Goal: Information Seeking & Learning: Learn about a topic

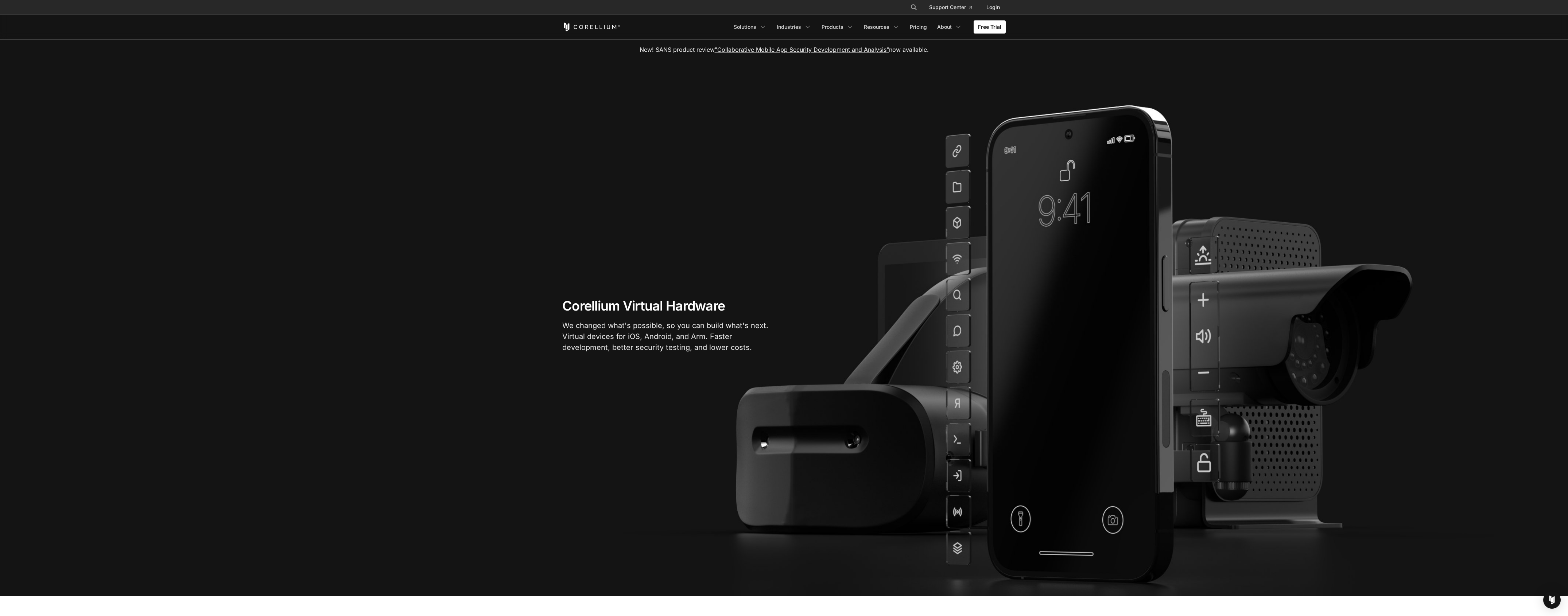
click at [808, 48] on link ""Collaborative Mobile App Security Development and Analysis"" at bounding box center [802, 49] width 174 height 7
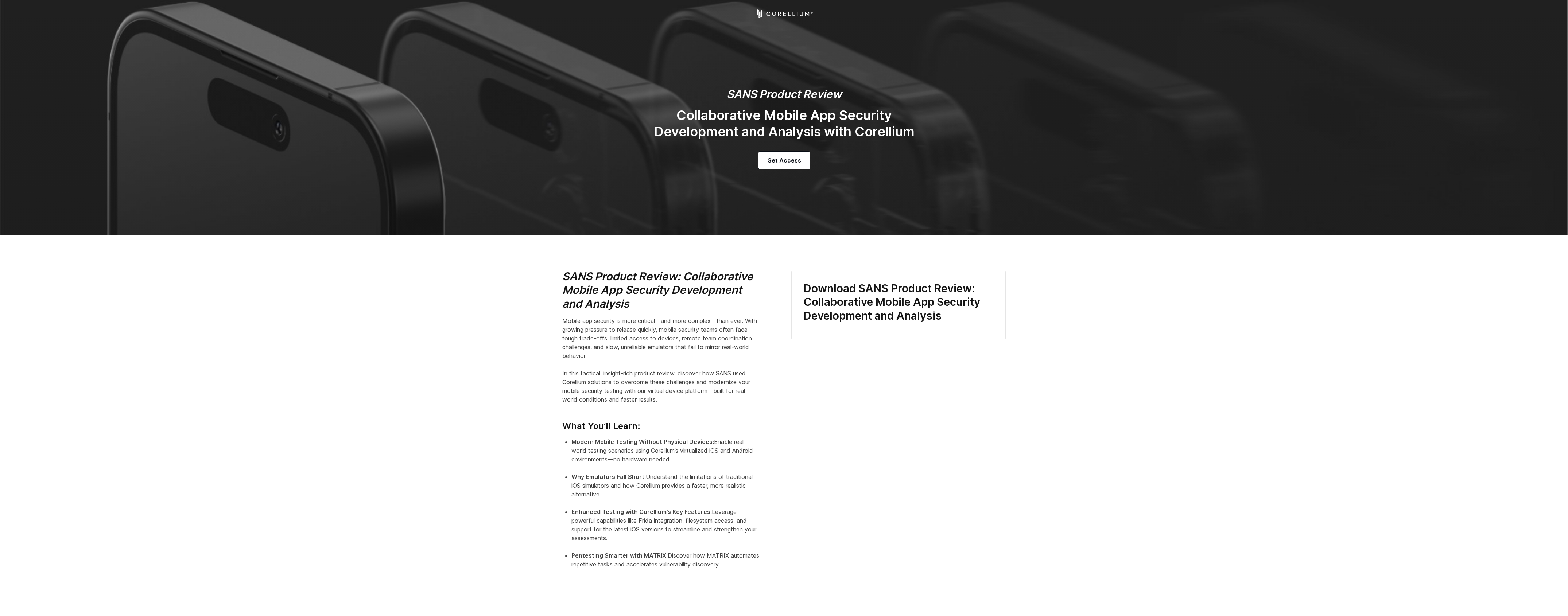
select select "******"
select select "**********"
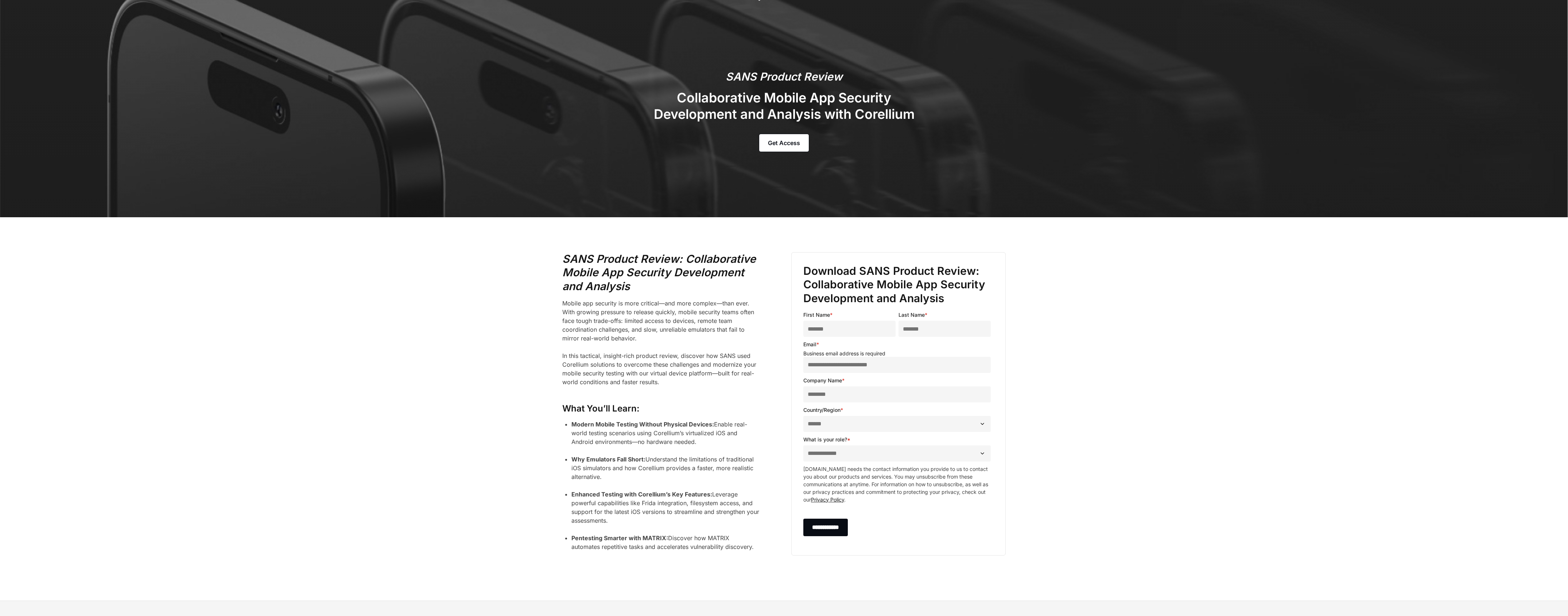
scroll to position [130, 0]
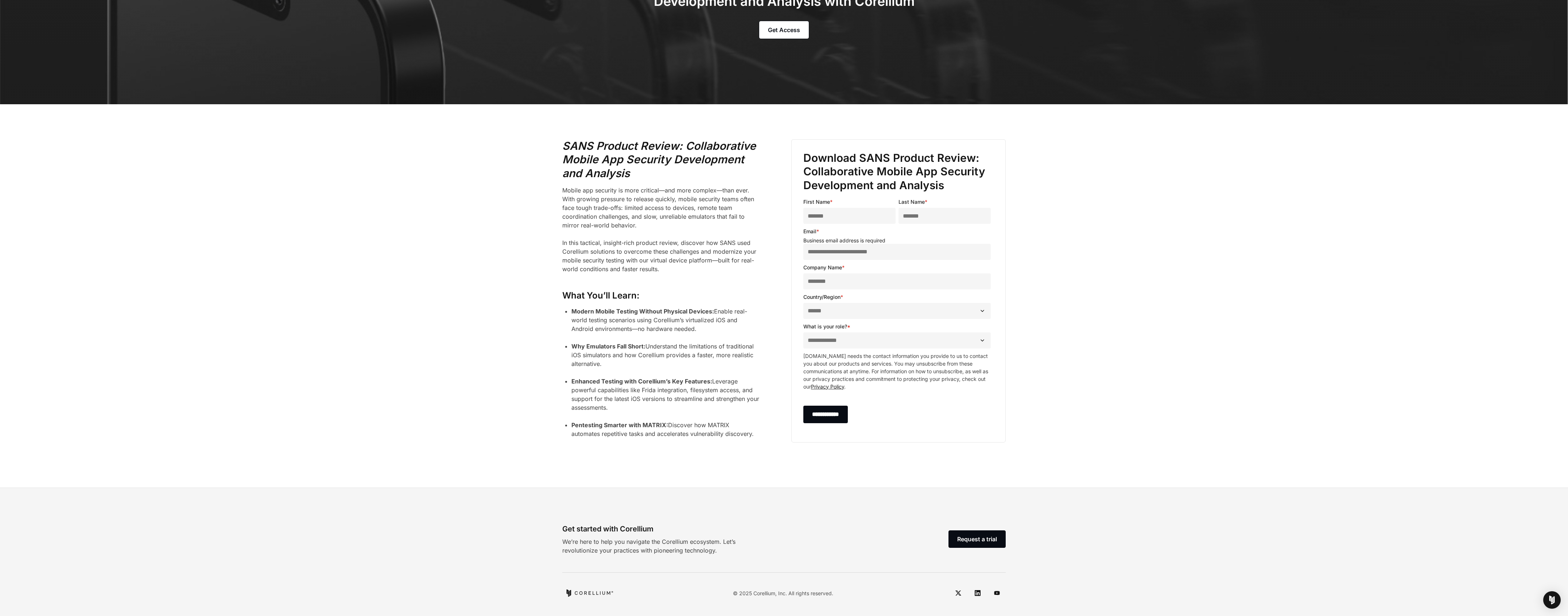
click at [586, 595] on icon "Corellium home" at bounding box center [590, 593] width 49 height 7
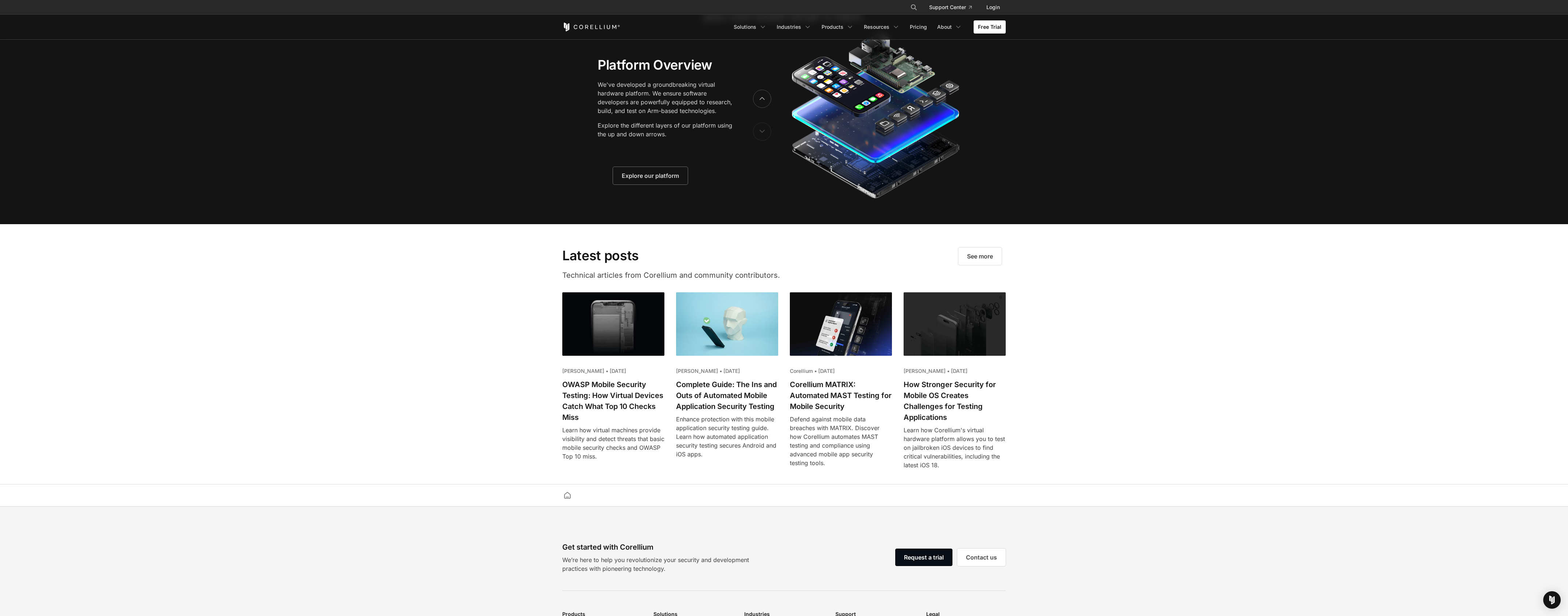
scroll to position [1467, 0]
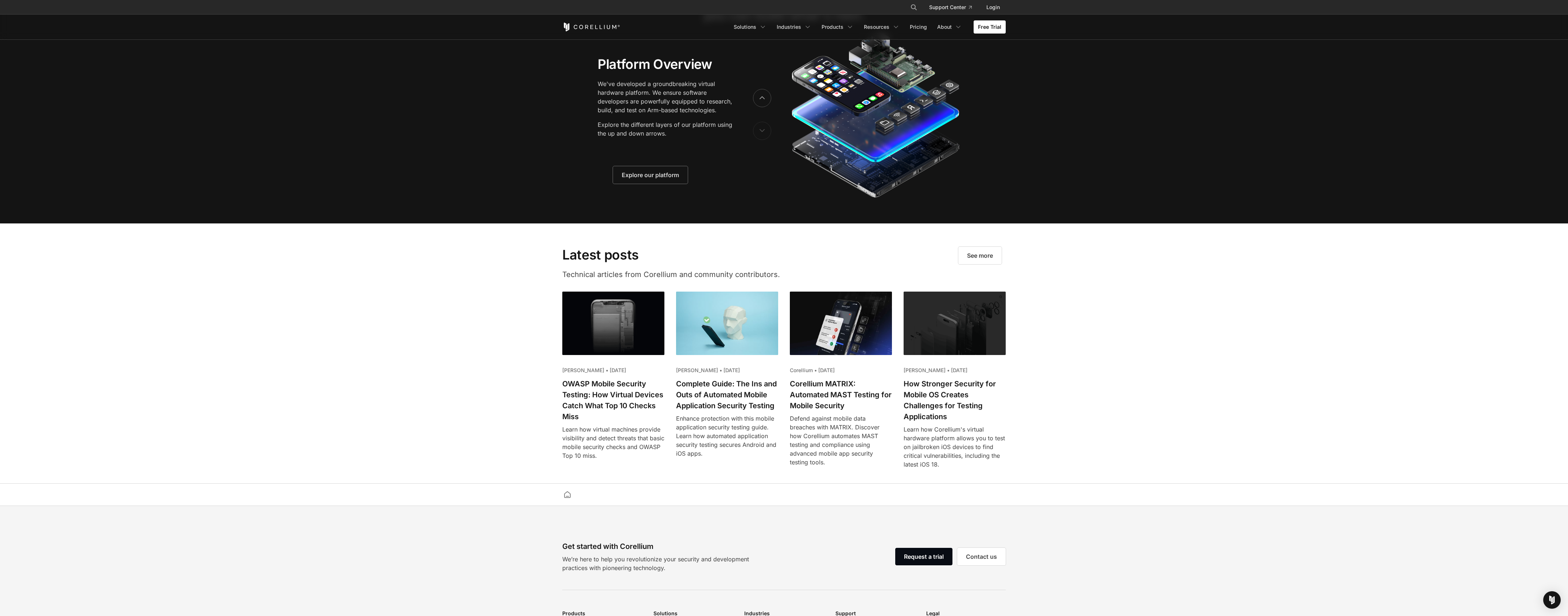
click at [599, 395] on h2 "OWASP Mobile Security Testing: How Virtual Devices Catch What Top 10 Checks Miss" at bounding box center [614, 401] width 102 height 44
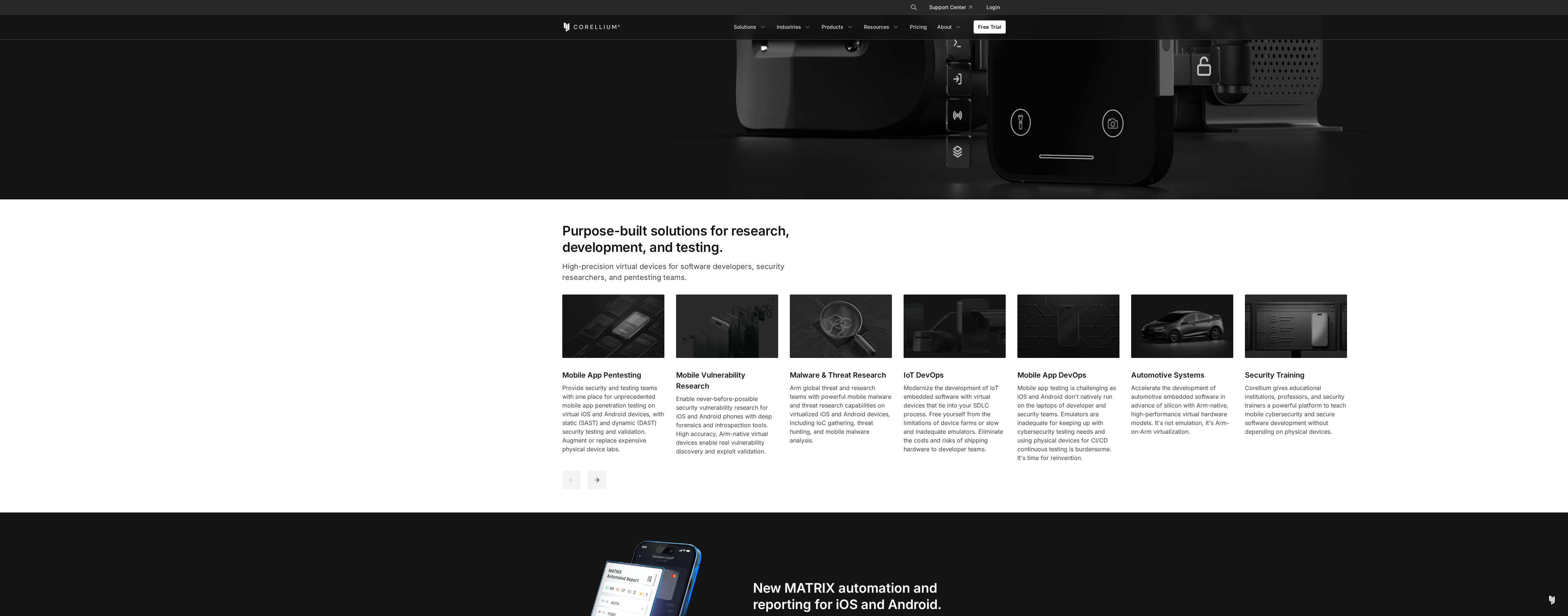
scroll to position [0, 0]
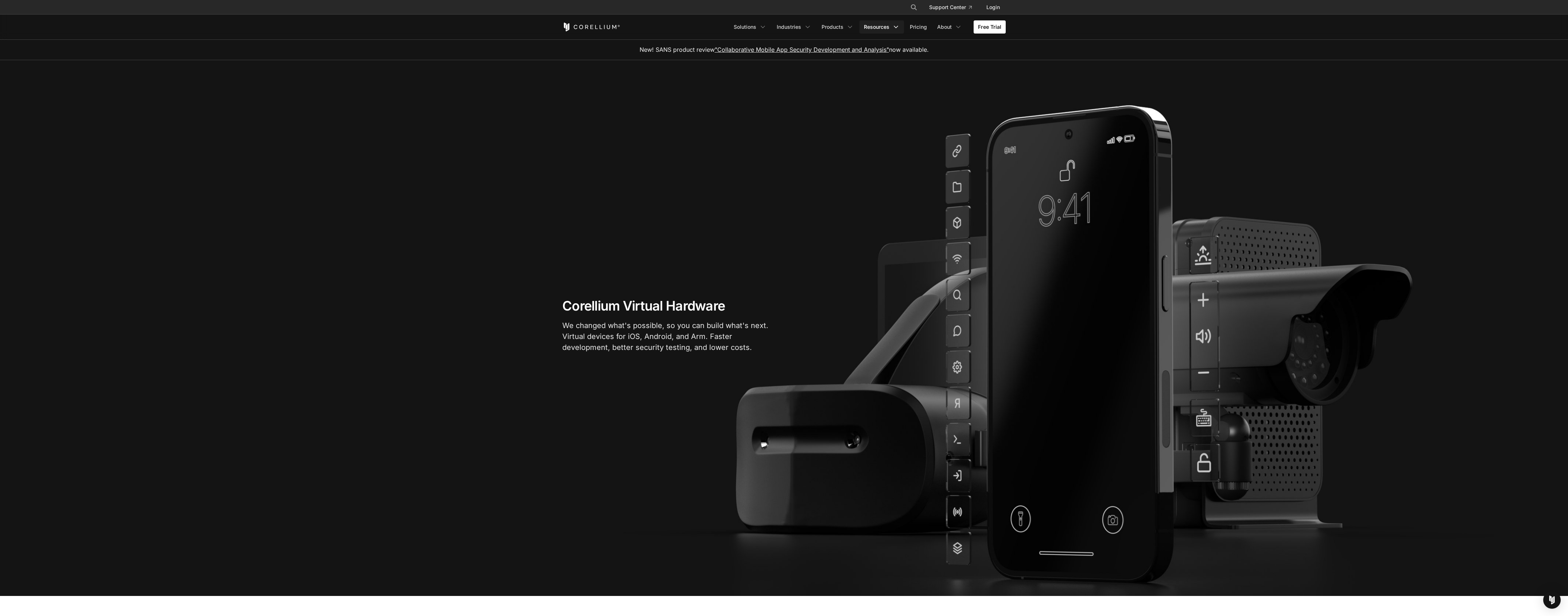
click at [879, 28] on link "Resources" at bounding box center [881, 27] width 44 height 13
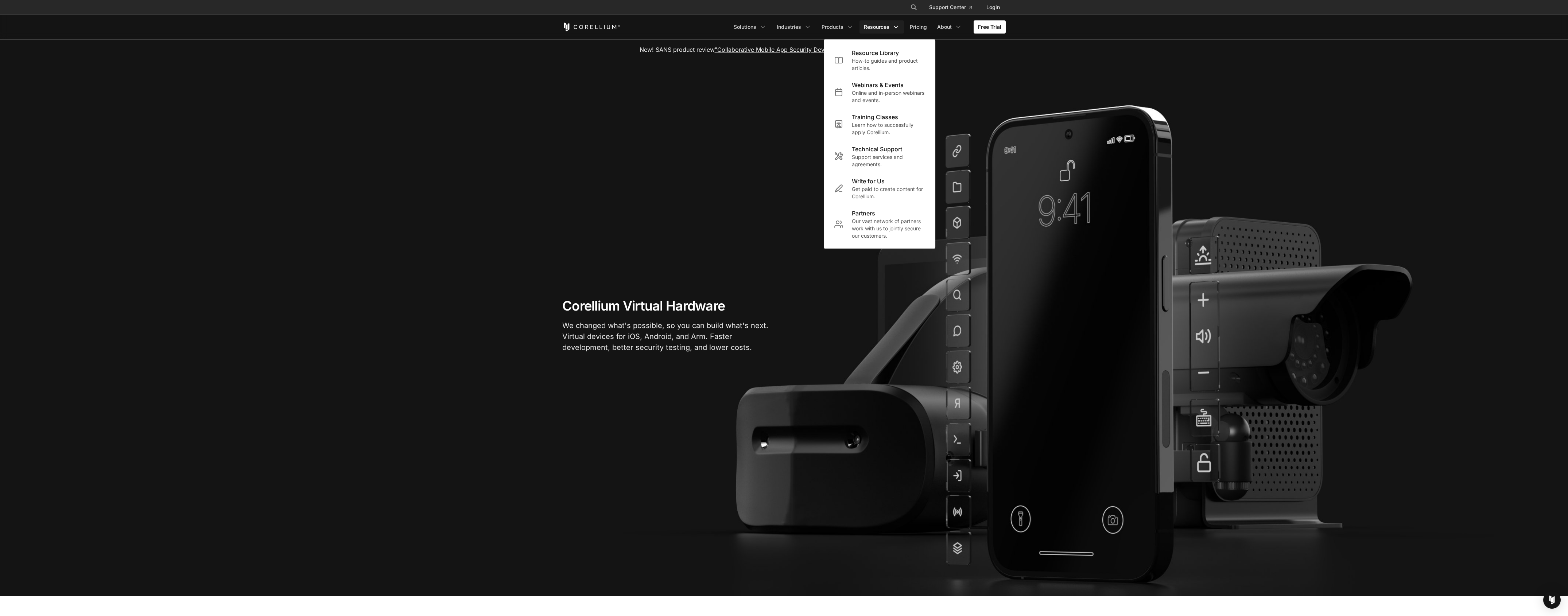
click at [884, 63] on p "How-to guides and product articles." at bounding box center [888, 65] width 73 height 15
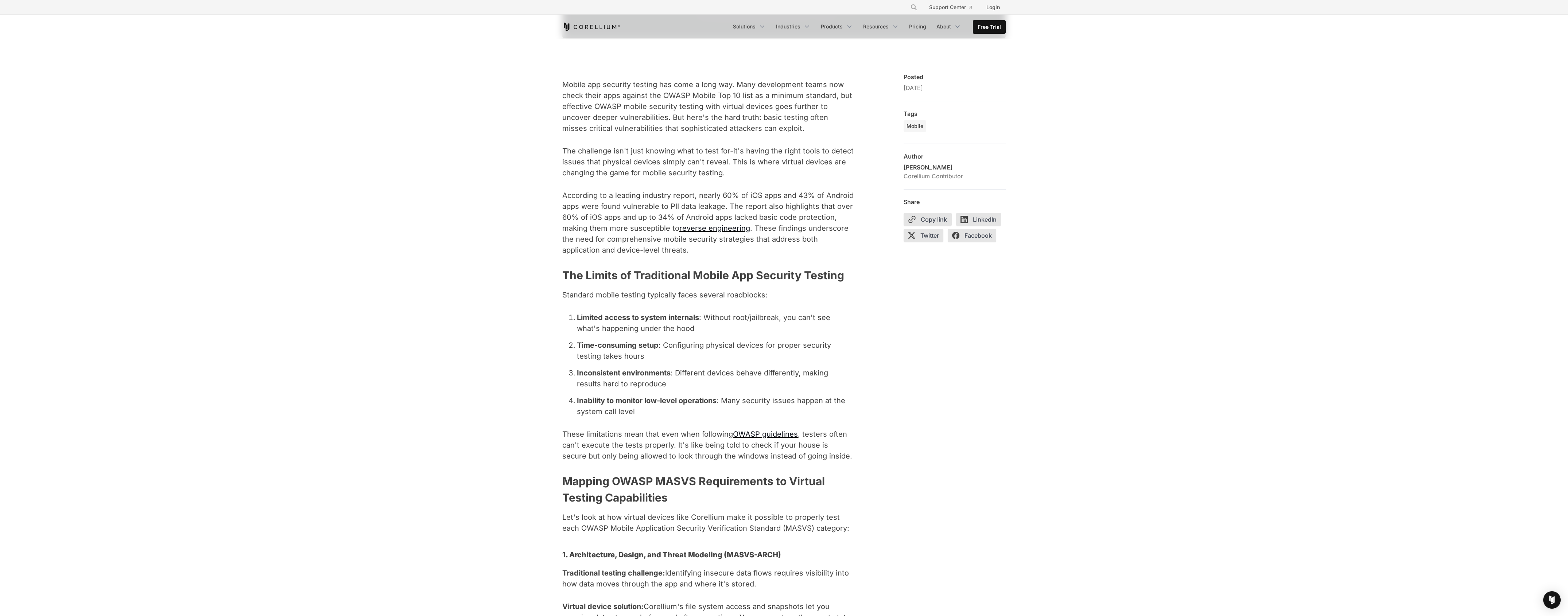
scroll to position [461, 0]
click at [916, 123] on span "Mobile" at bounding box center [915, 125] width 17 height 7
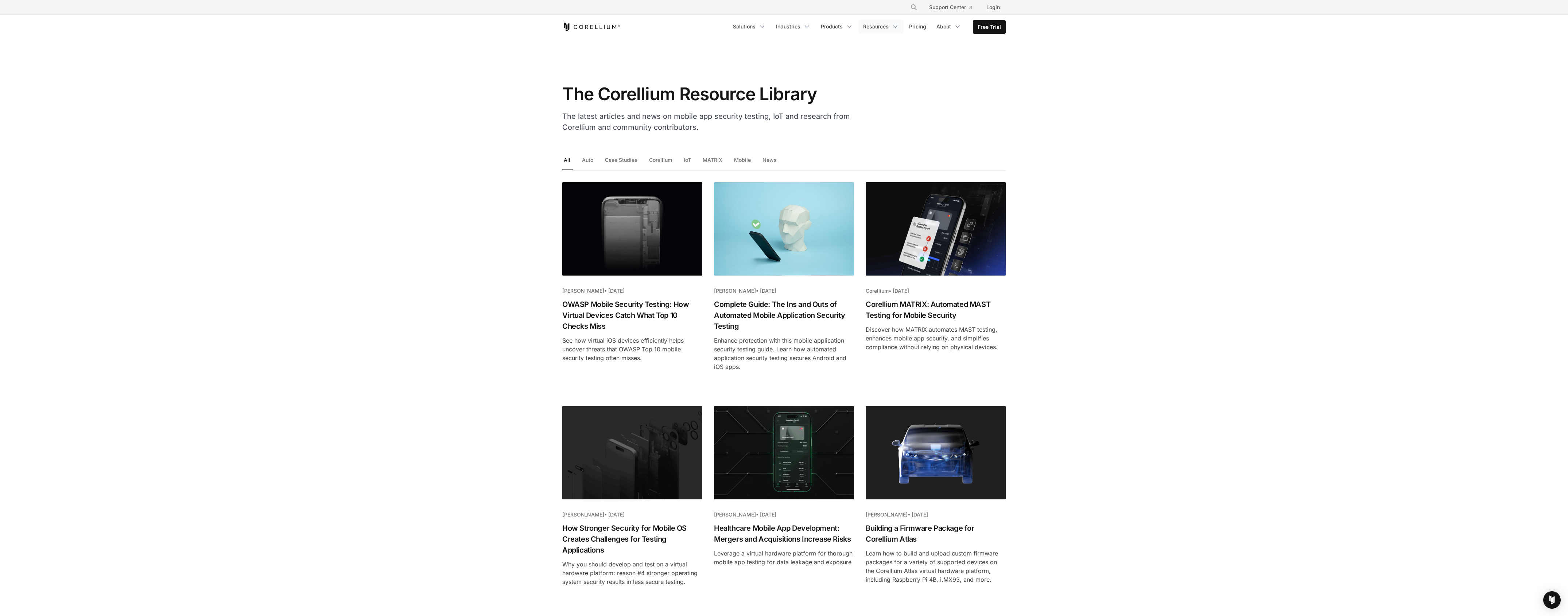
click at [886, 21] on link "Resources" at bounding box center [881, 27] width 44 height 13
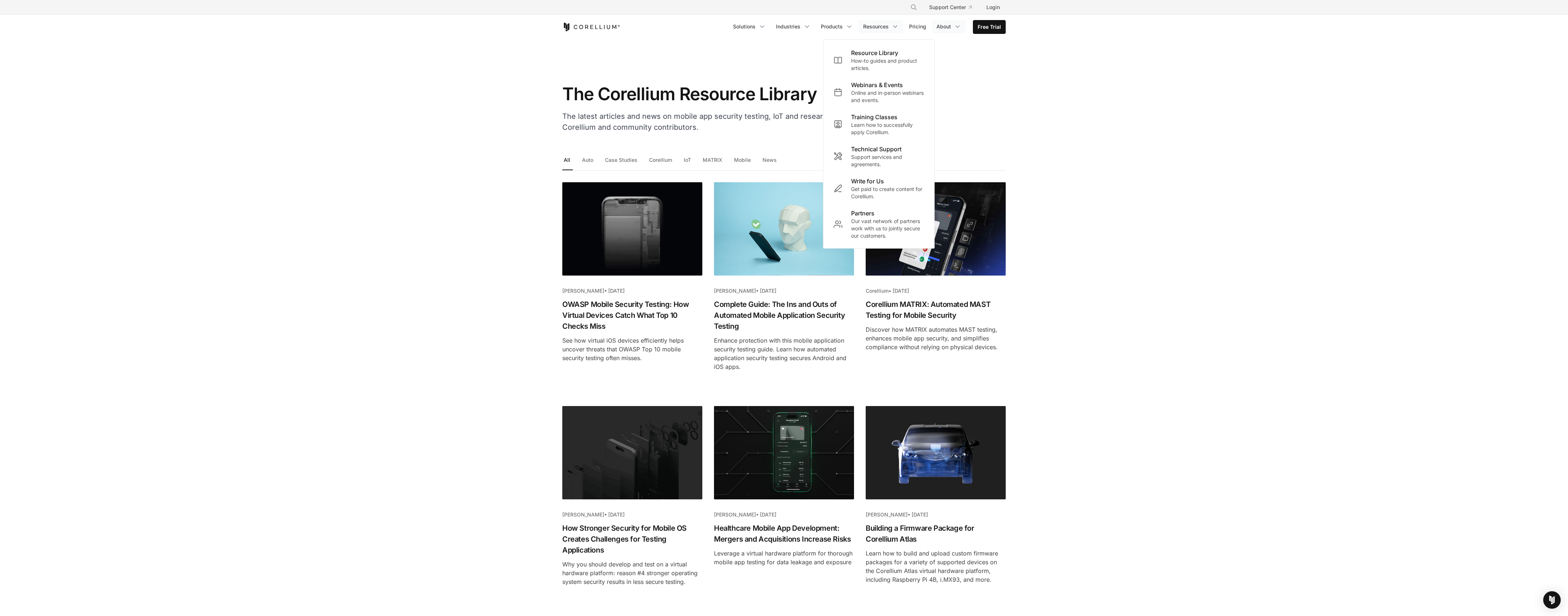
click at [945, 27] on link "About" at bounding box center [948, 27] width 33 height 13
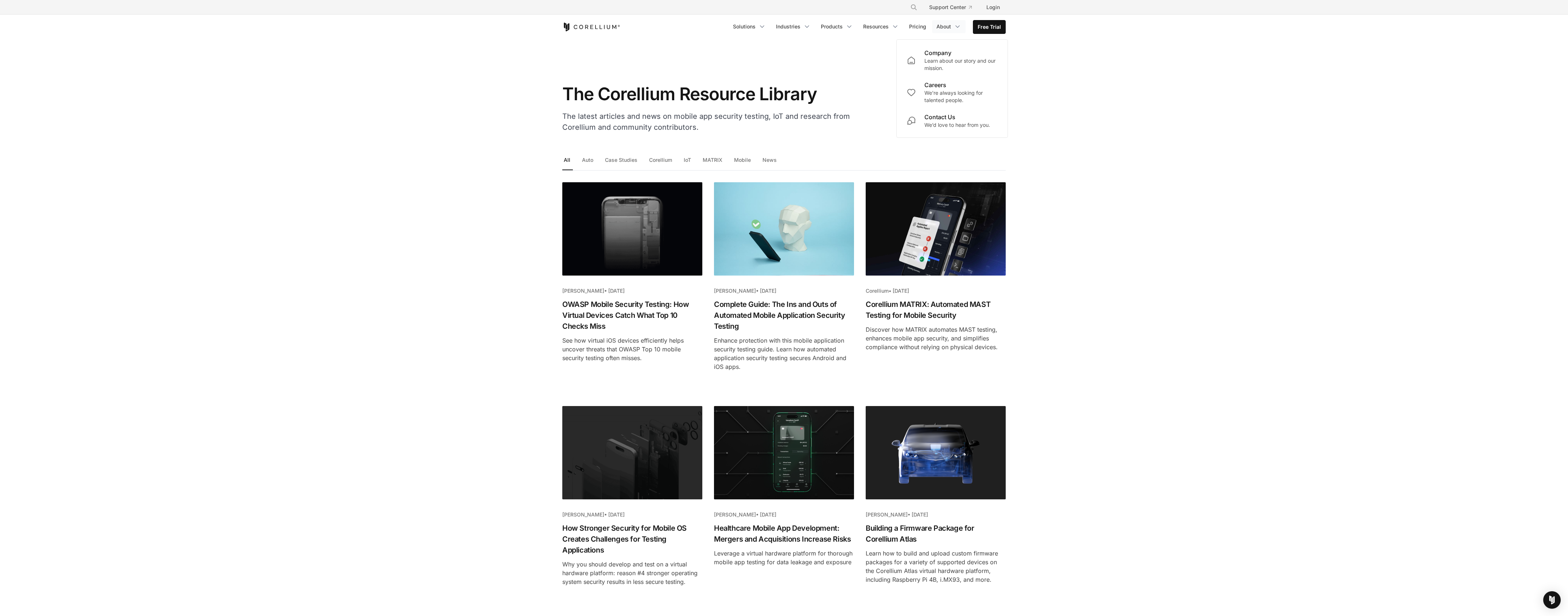
click at [847, 55] on section "The Corellium Resource Library The latest articles and news on mobile app secur…" at bounding box center [784, 89] width 1568 height 99
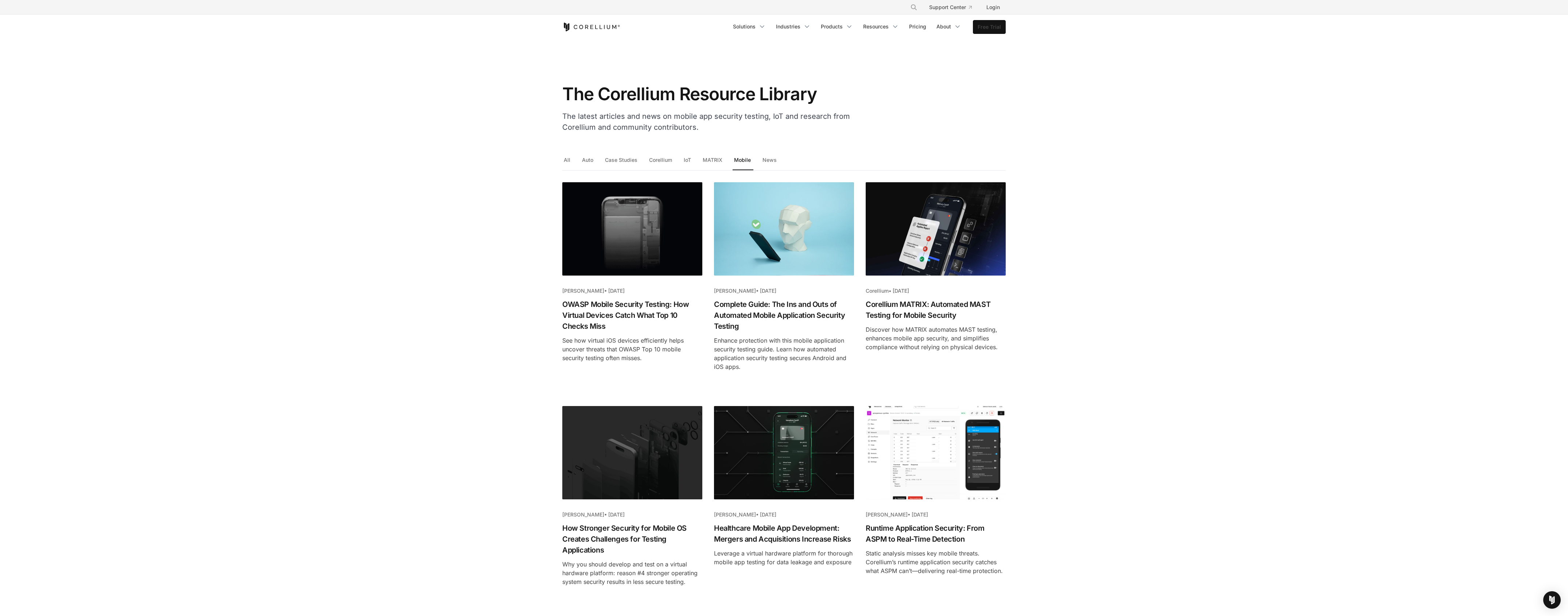
click at [976, 32] on link "Free Trial" at bounding box center [989, 27] width 32 height 13
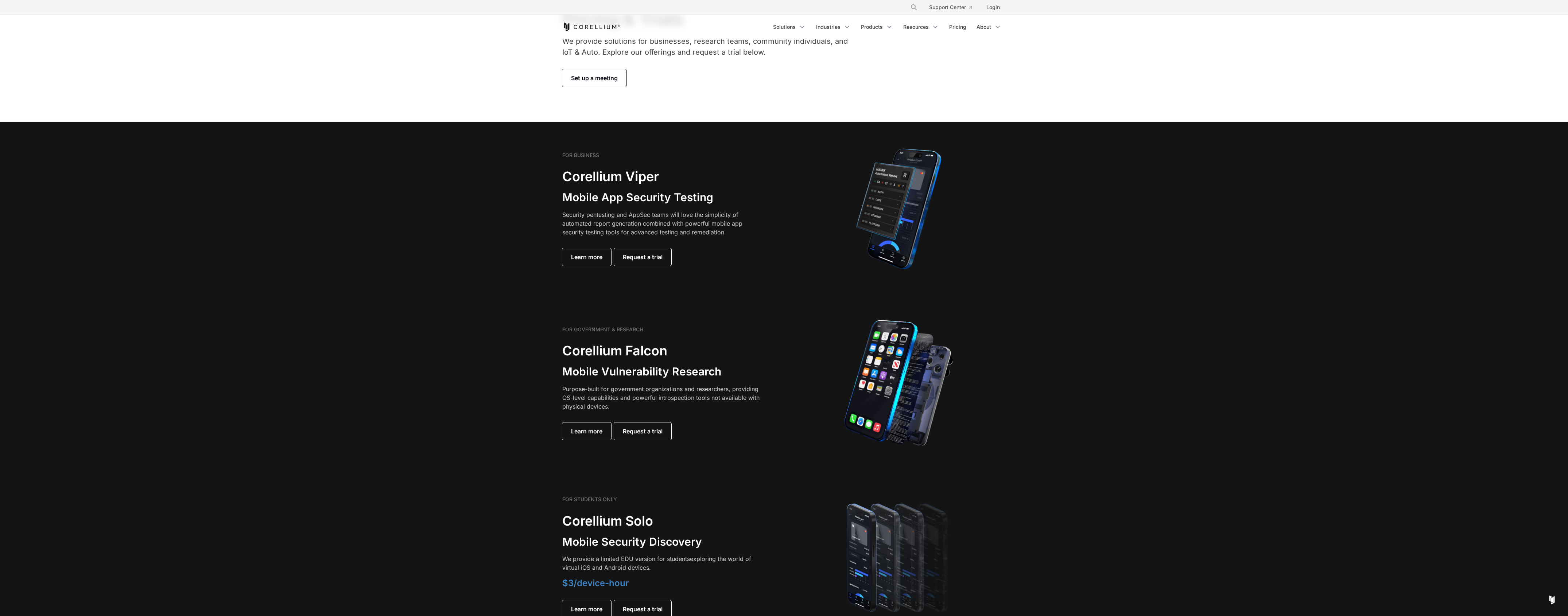
scroll to position [67, 0]
click at [592, 434] on span "Learn more" at bounding box center [587, 431] width 32 height 9
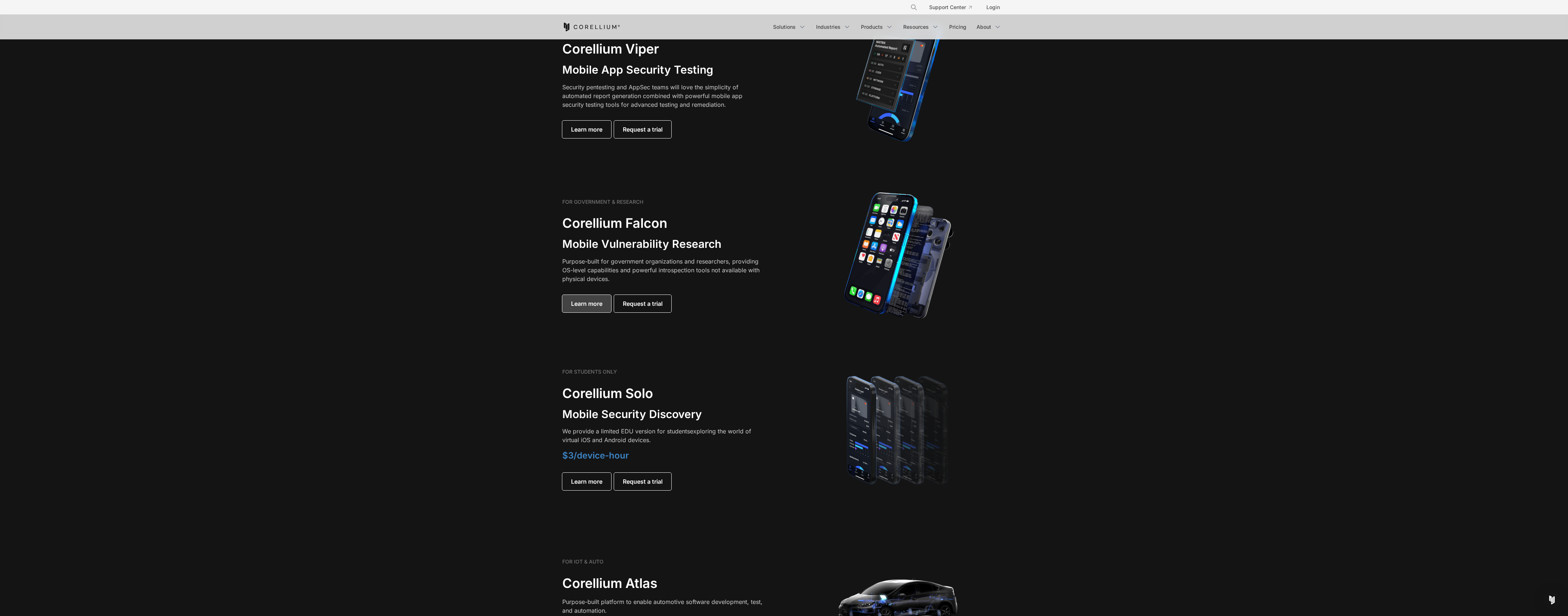
scroll to position [194, 0]
click at [589, 132] on span "Learn more" at bounding box center [587, 130] width 32 height 9
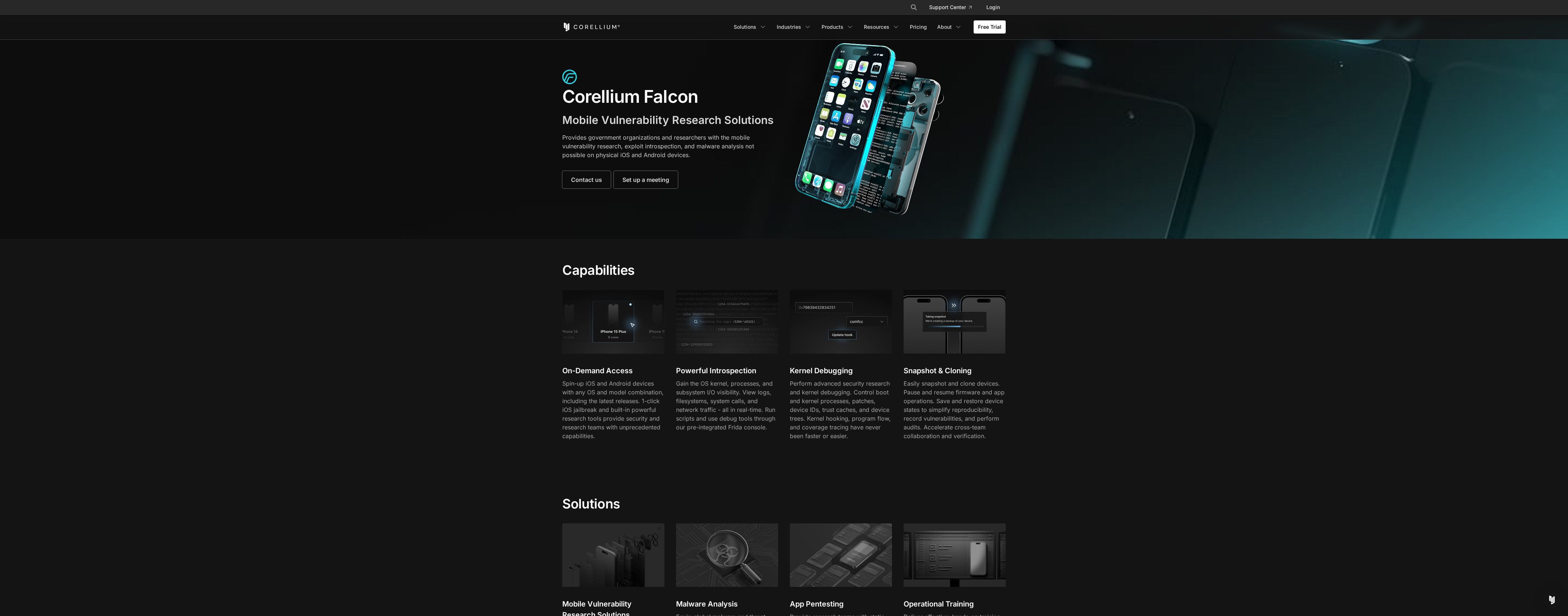
scroll to position [21, 0]
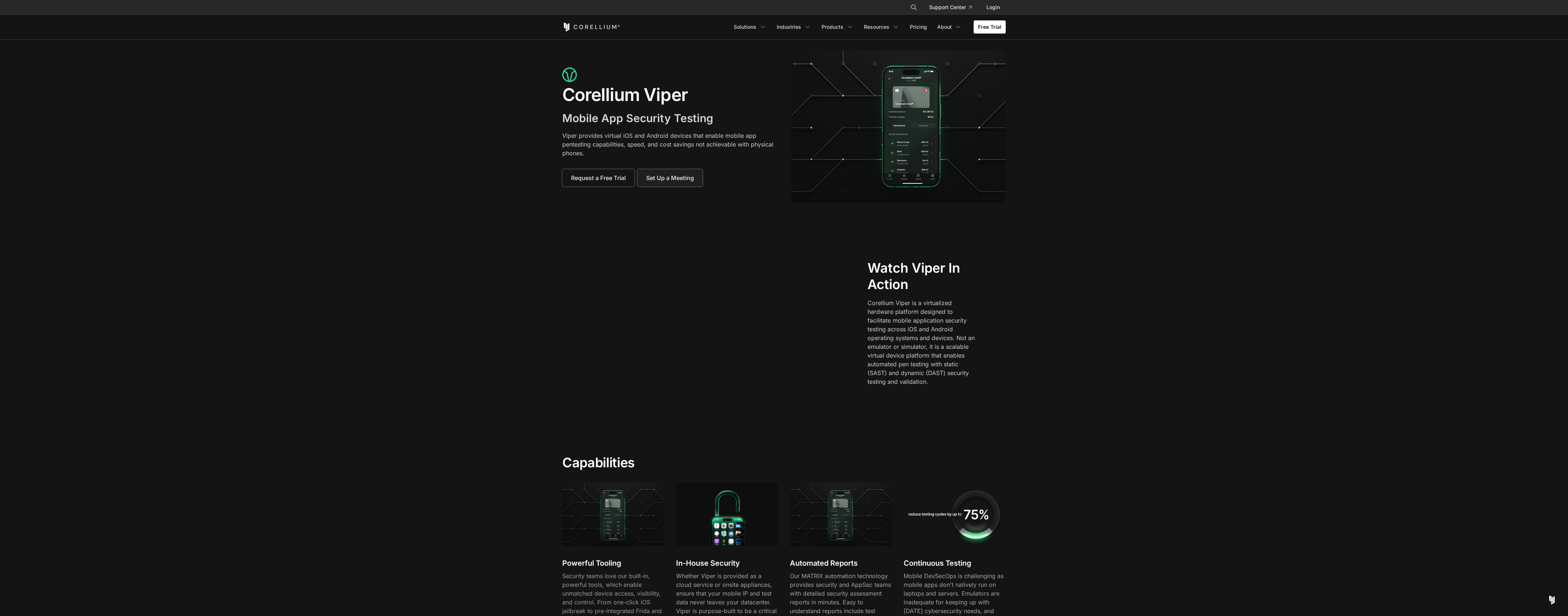
click at [653, 181] on span "Set Up a Meeting" at bounding box center [670, 178] width 47 height 9
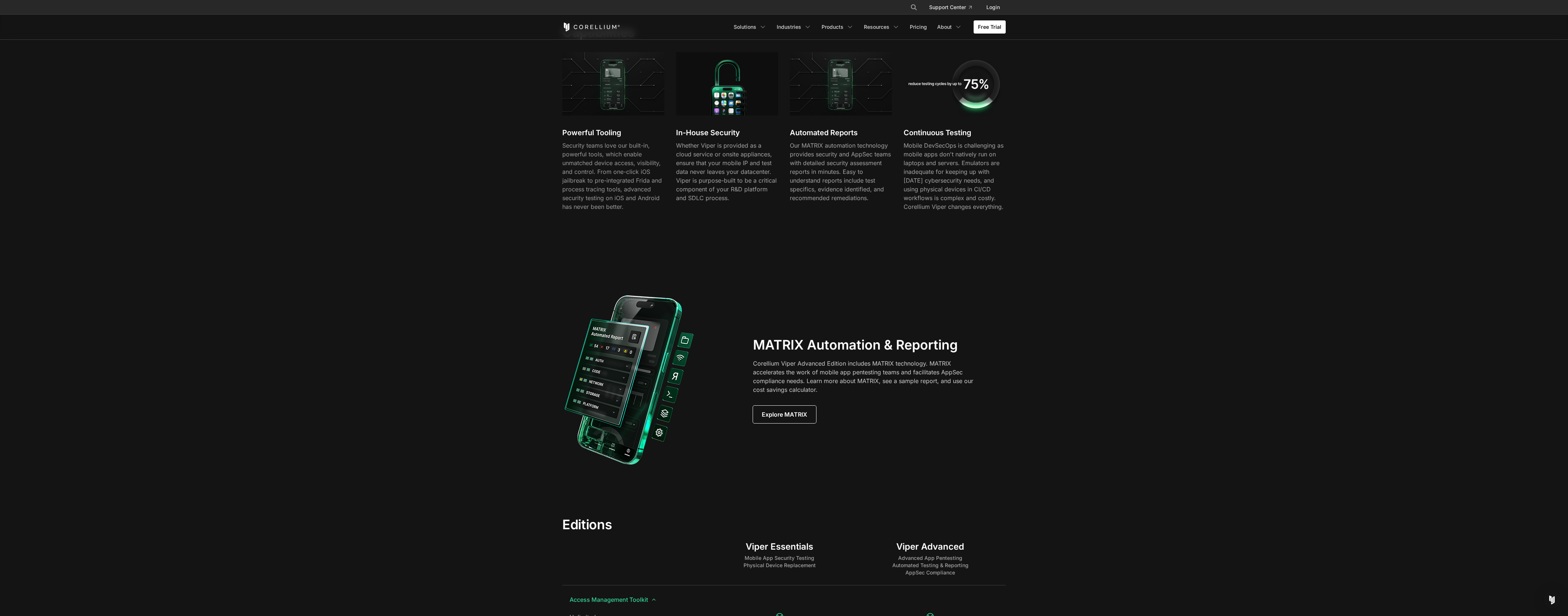
scroll to position [525, 0]
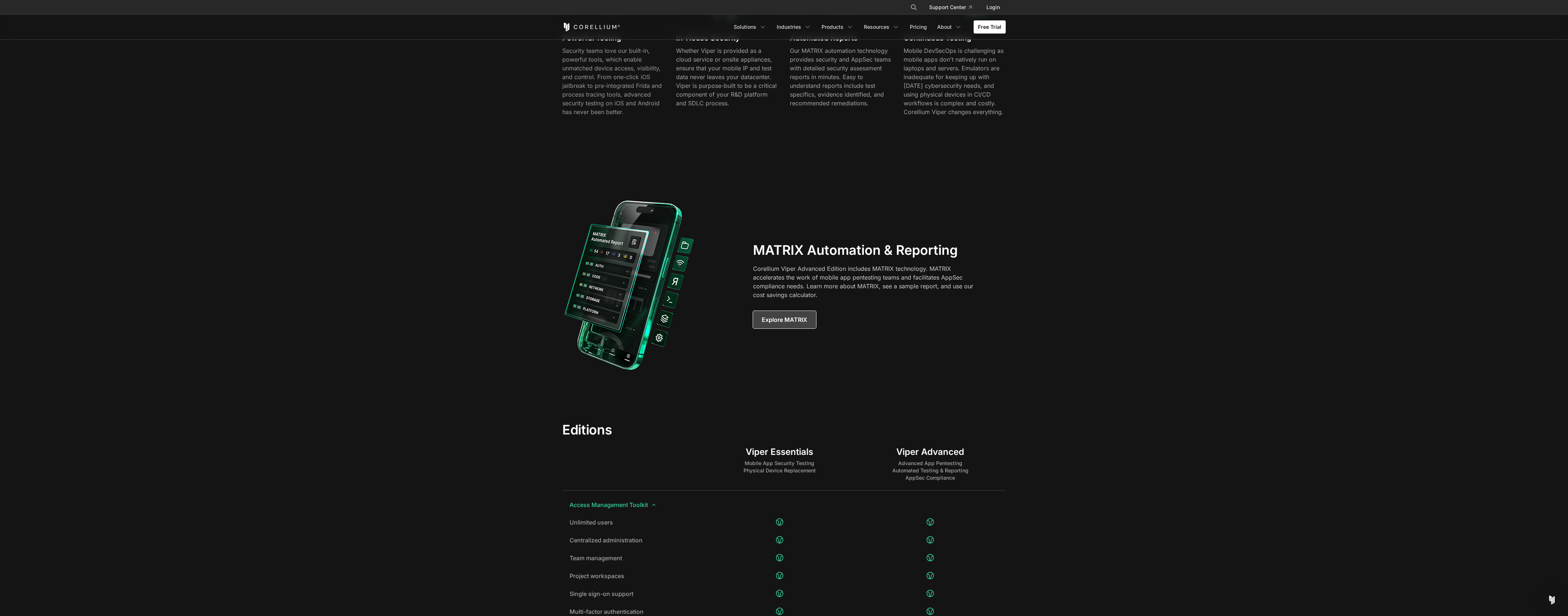
click at [789, 320] on span "Explore MATRIX" at bounding box center [784, 320] width 46 height 9
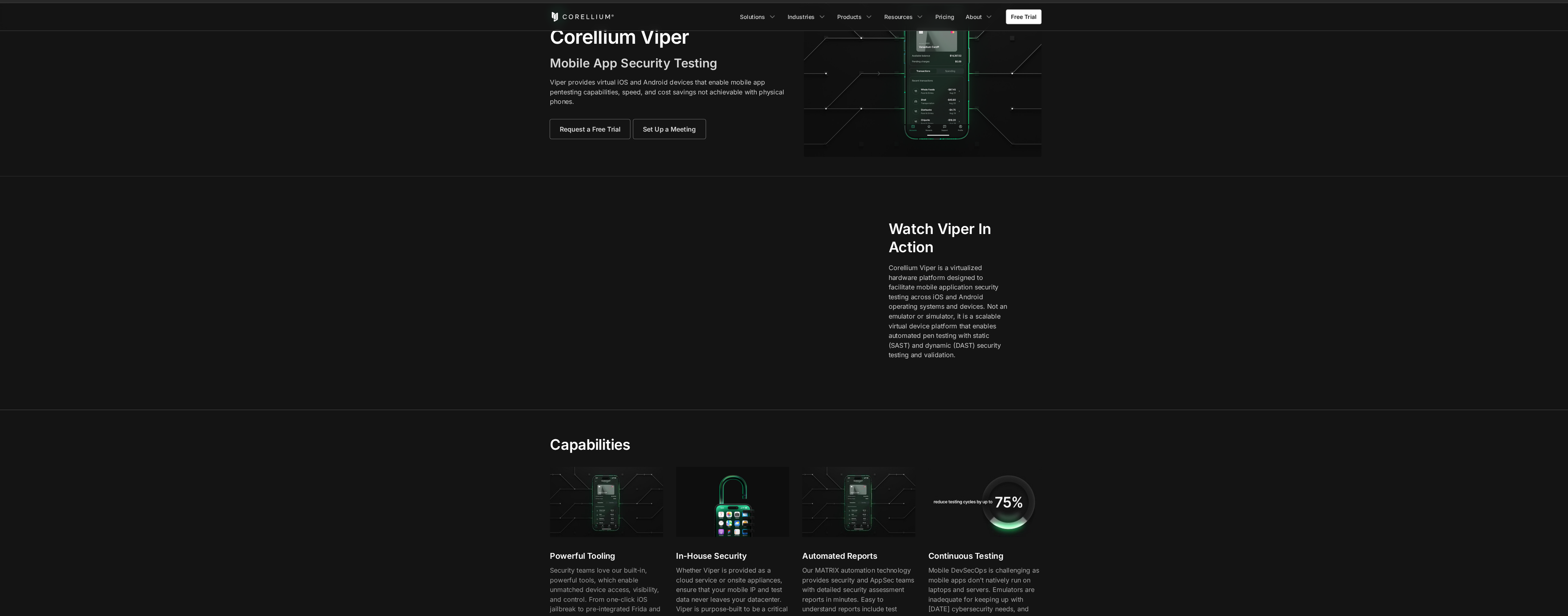
scroll to position [33, 0]
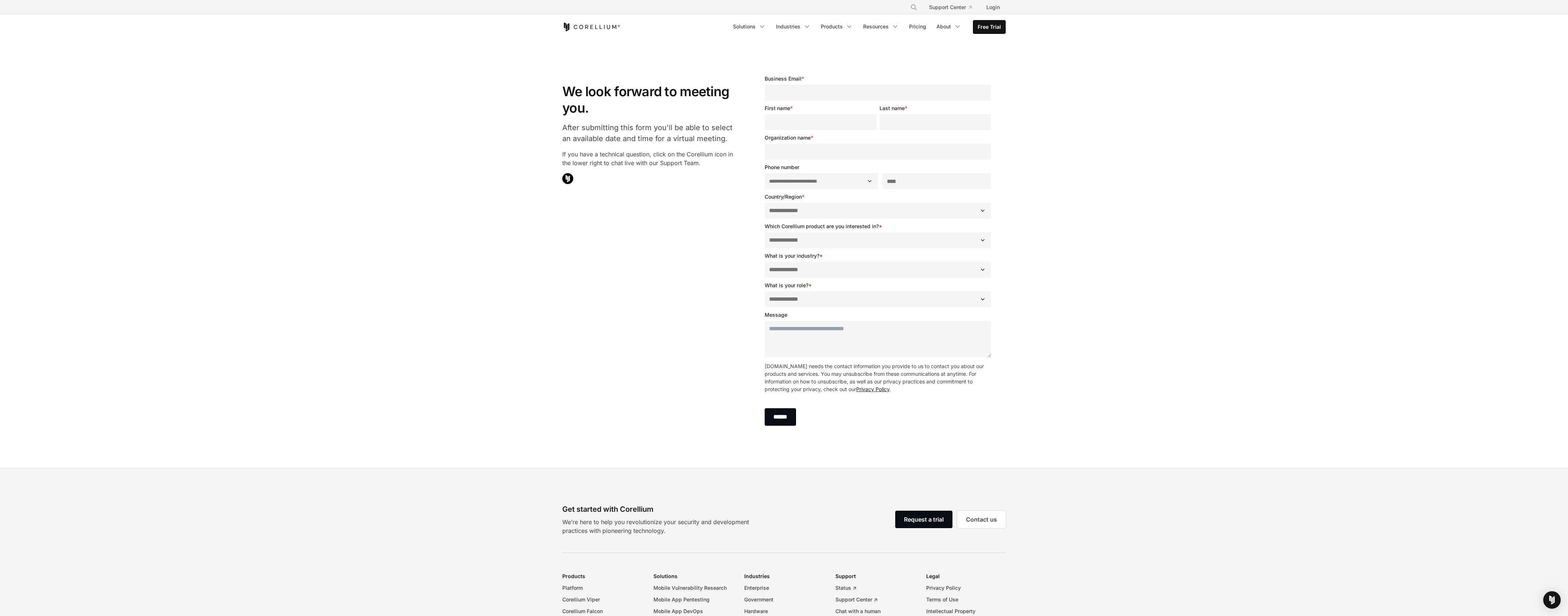
select select "**"
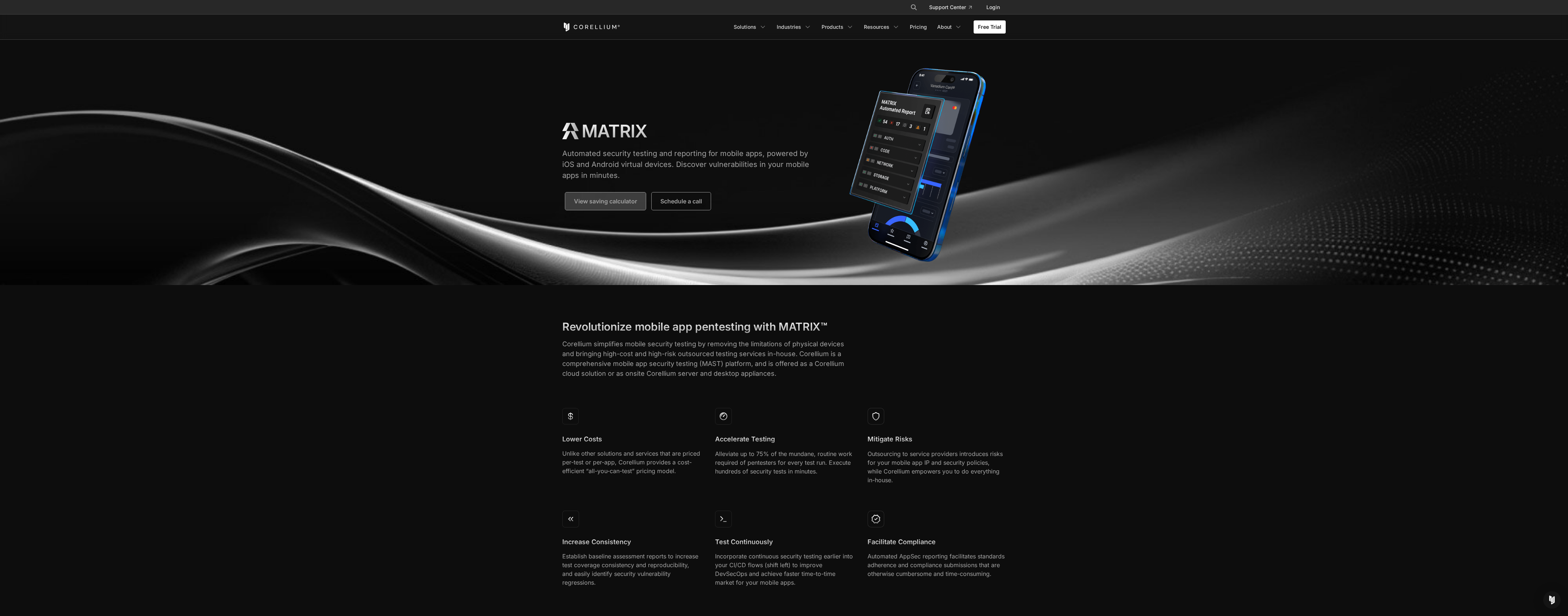
click at [632, 206] on link "View saving calculator" at bounding box center [606, 201] width 80 height 18
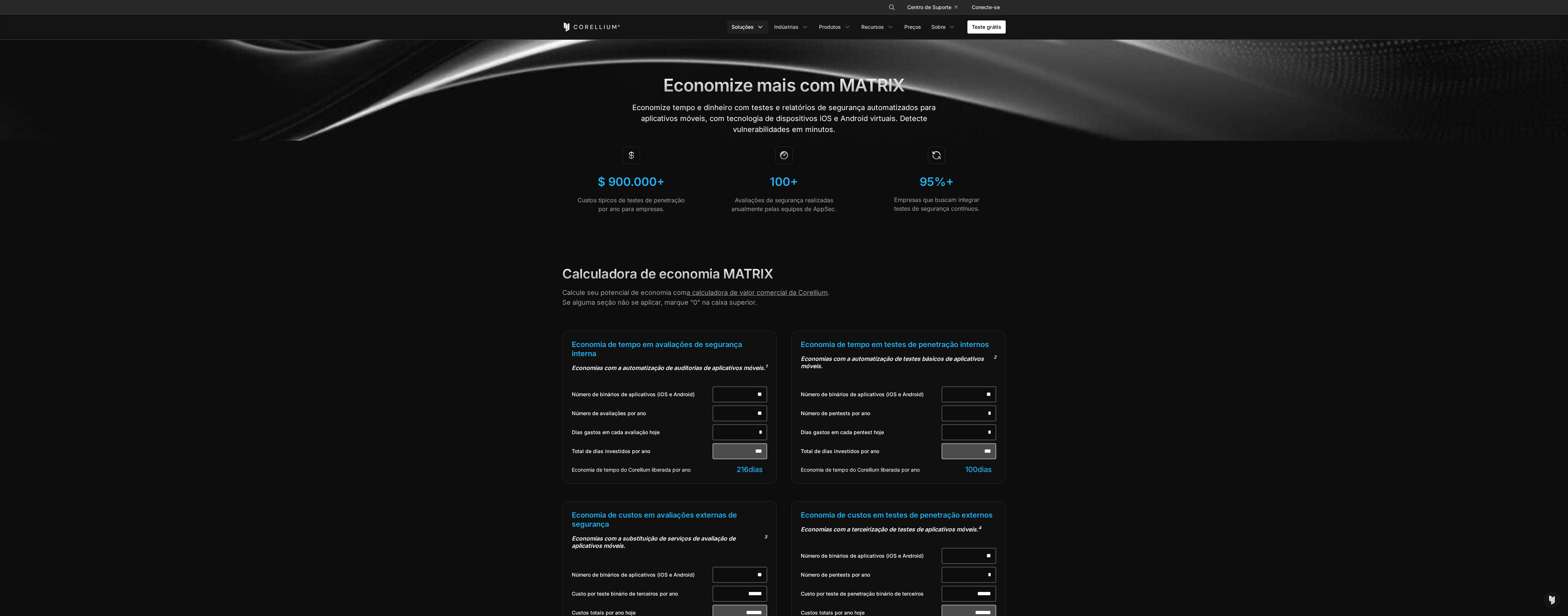
click at [733, 28] on font "Soluções" at bounding box center [743, 27] width 23 height 6
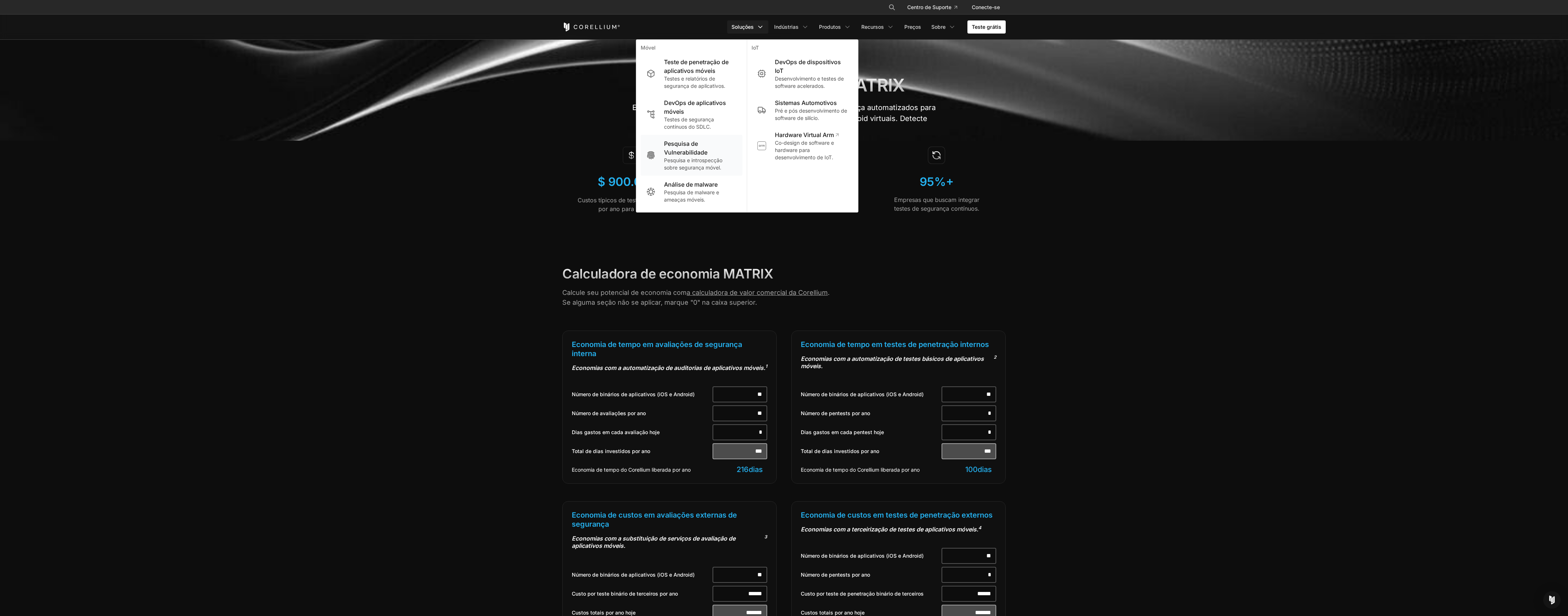
click at [689, 159] on font "Pesquisa e introspecção sobre segurança móvel." at bounding box center [693, 164] width 58 height 13
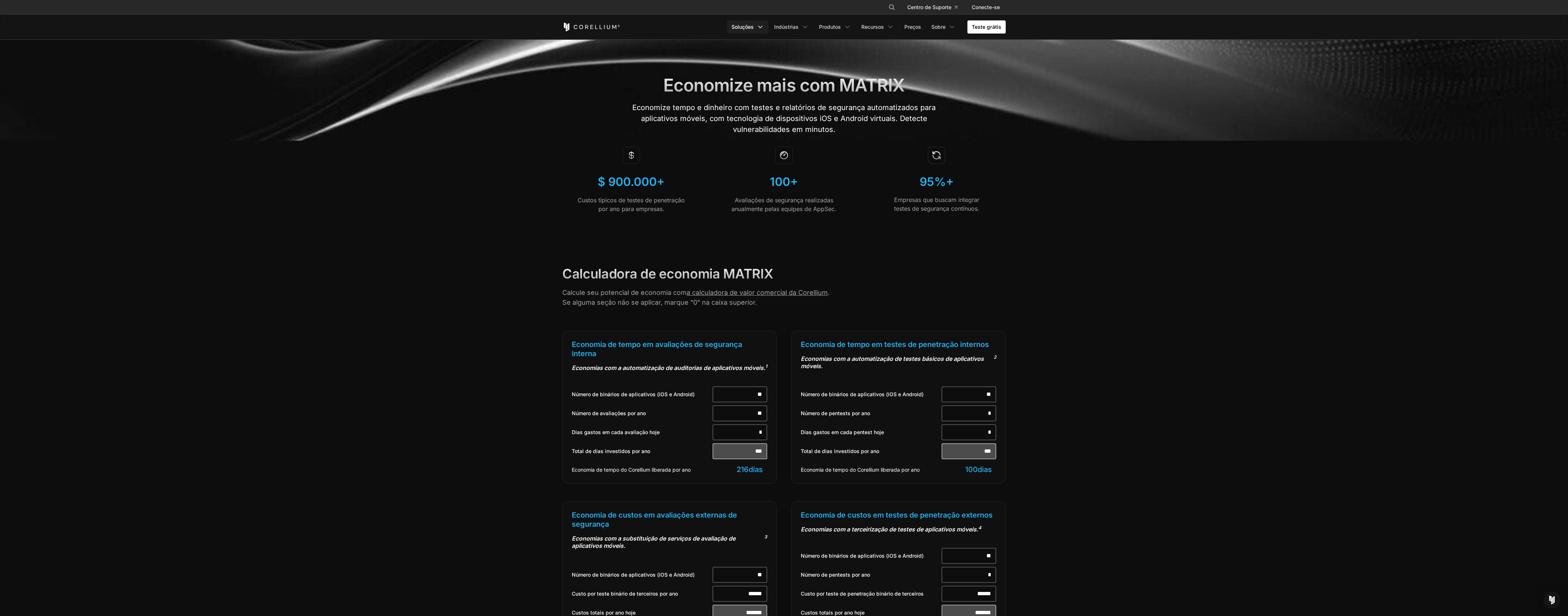
drag, startPoint x: 752, startPoint y: 27, endPoint x: 749, endPoint y: 30, distance: 4.2
click at [752, 27] on font "Soluções" at bounding box center [743, 27] width 23 height 6
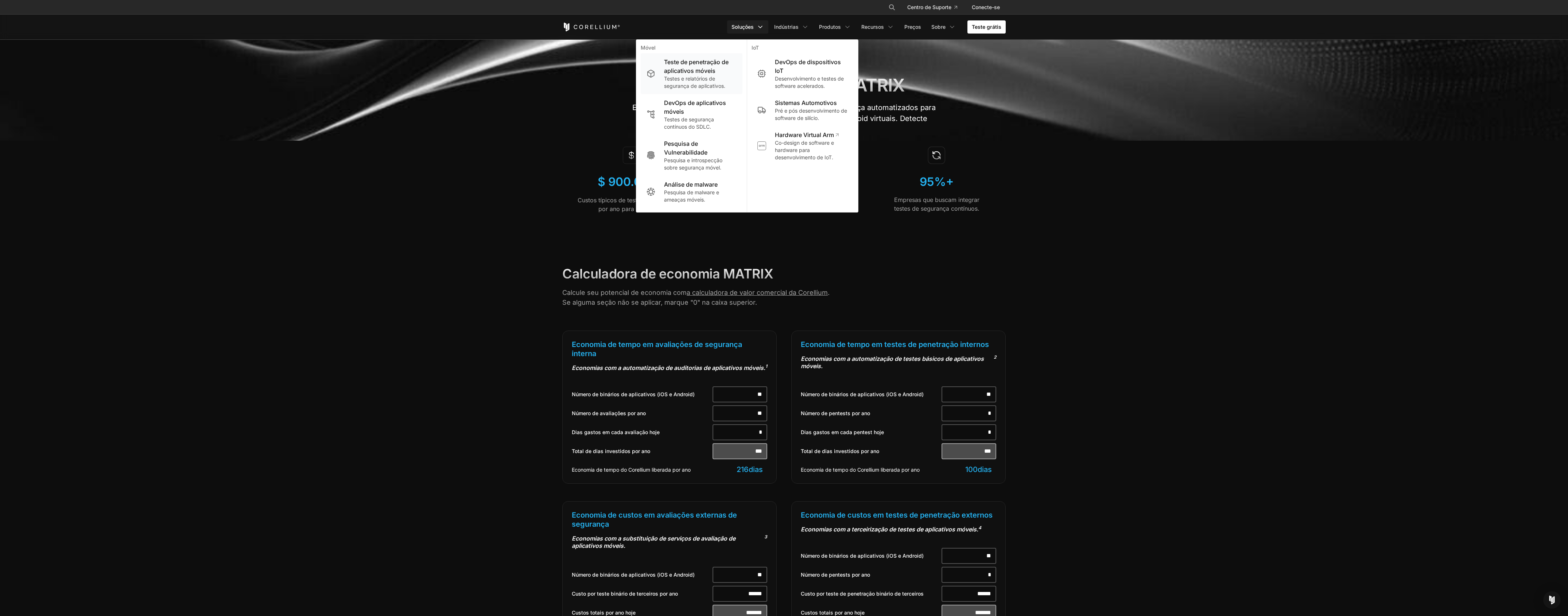
click at [713, 64] on font "Teste de penetração de aplicativos móveis" at bounding box center [696, 66] width 65 height 16
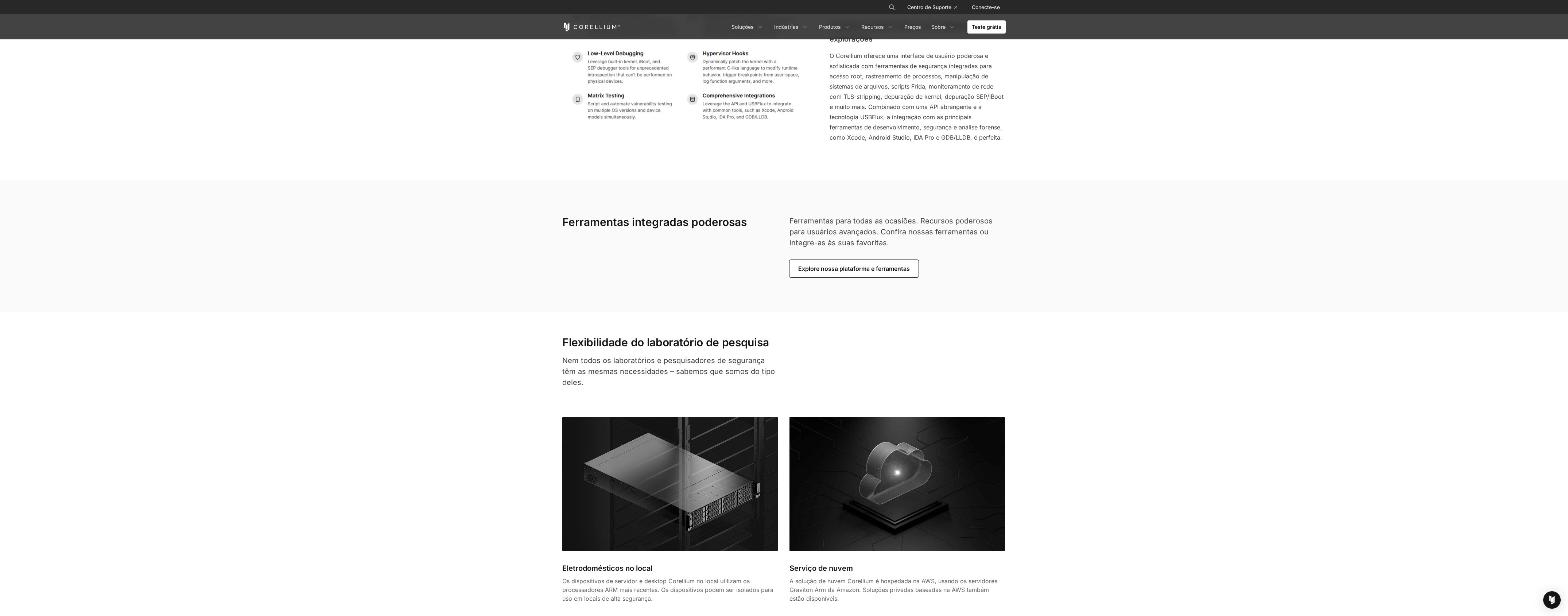
scroll to position [1765, 0]
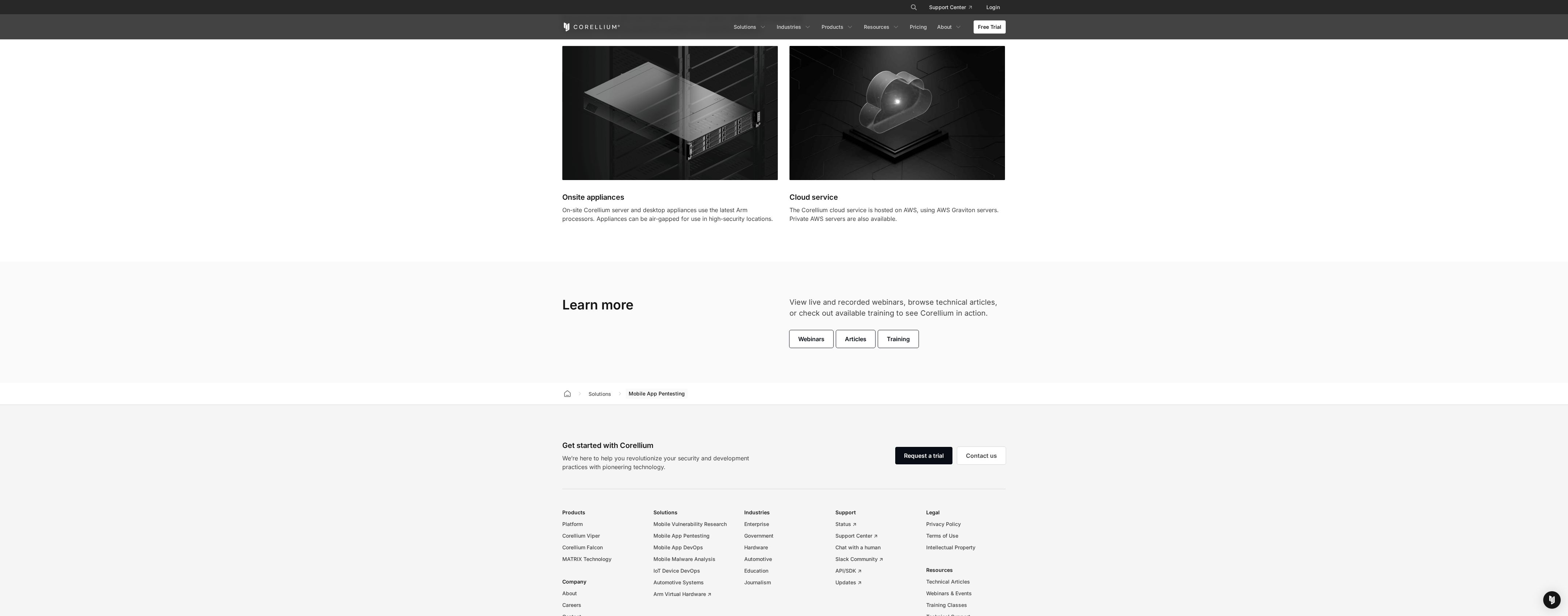
scroll to position [2291, 0]
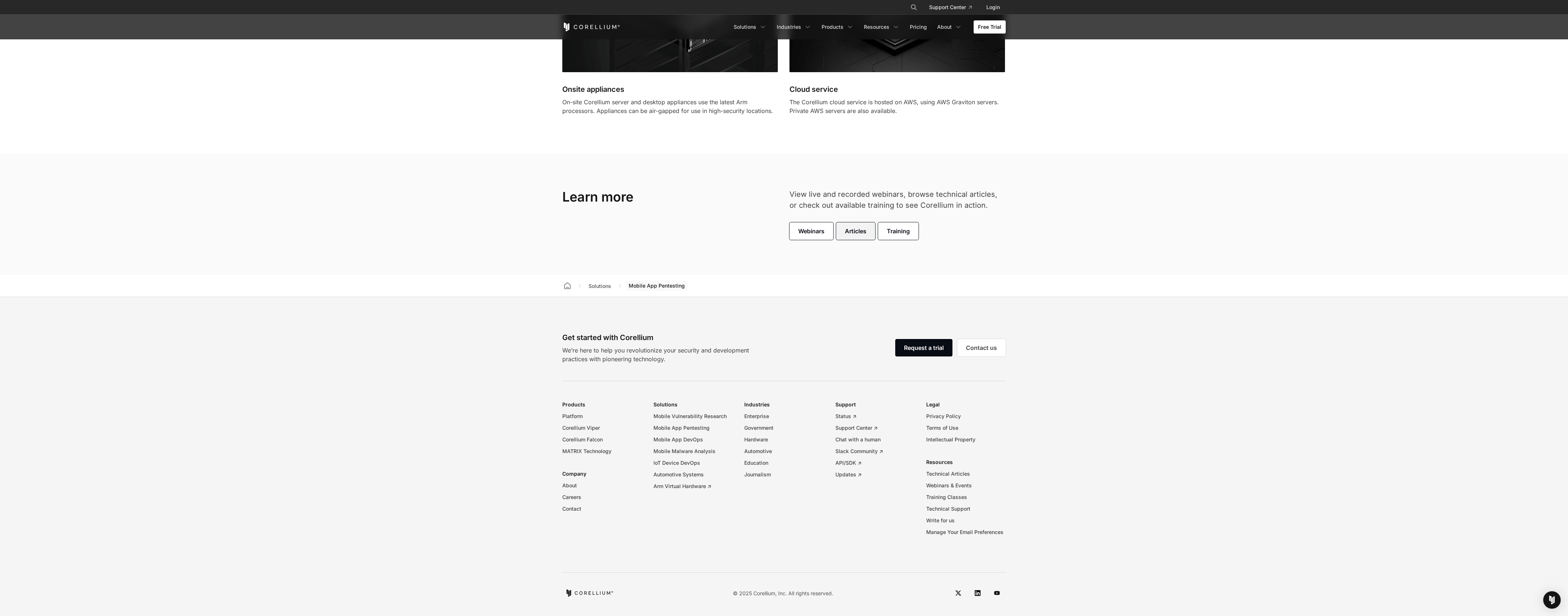
click at [861, 231] on span "Articles" at bounding box center [855, 231] width 21 height 9
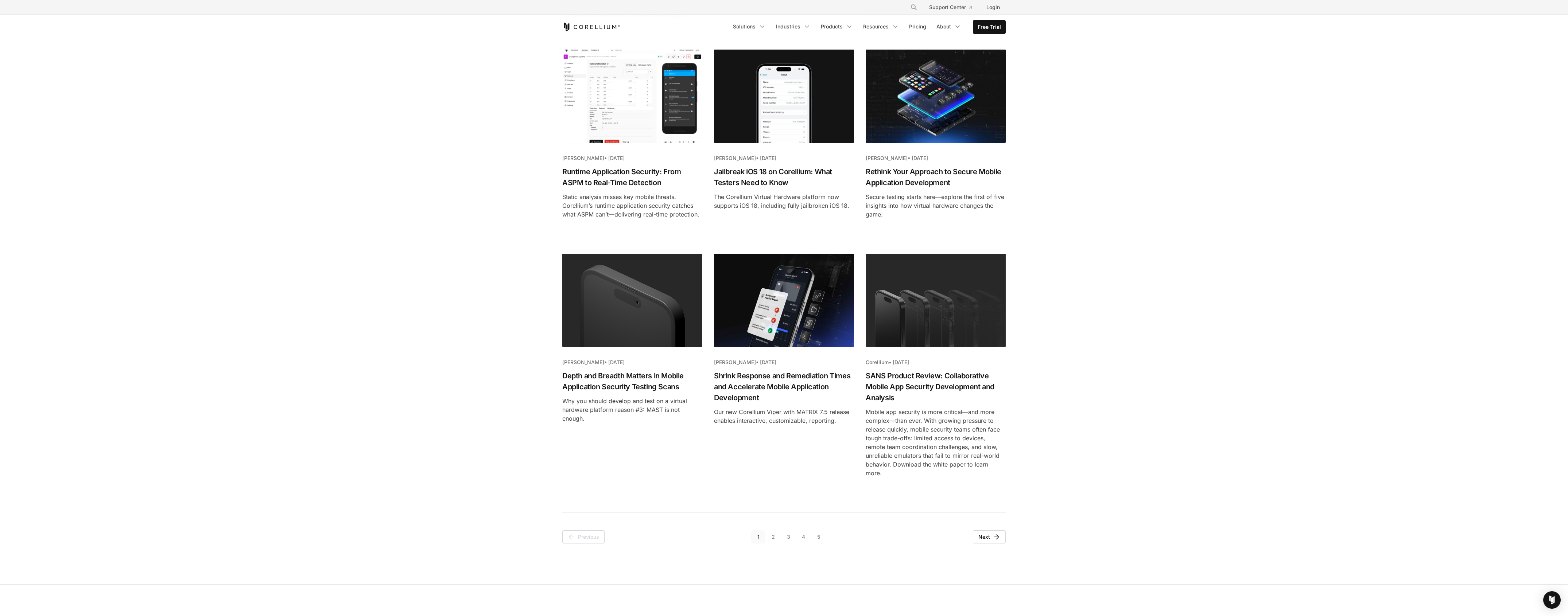
scroll to position [621, 0]
